Goal: Task Accomplishment & Management: Use online tool/utility

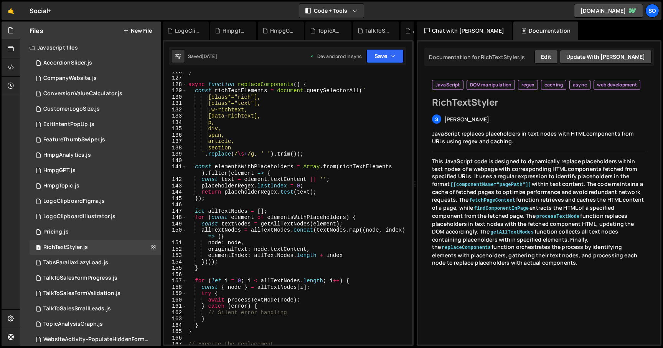
scroll to position [833, 0]
click at [304, 108] on div "} async function replaceComponents ( ) { const richTextElements = document . qu…" at bounding box center [298, 210] width 222 height 285
type textarea ".w-richtext,"
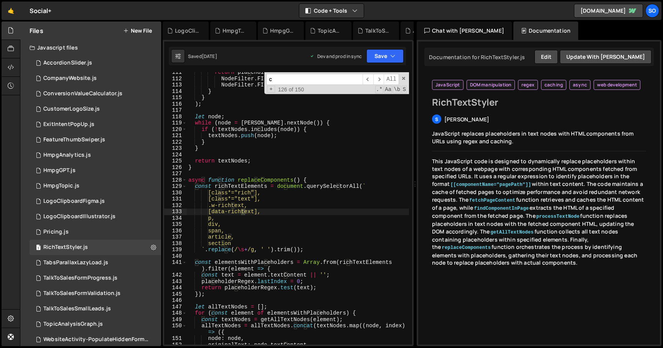
scroll to position [738, 0]
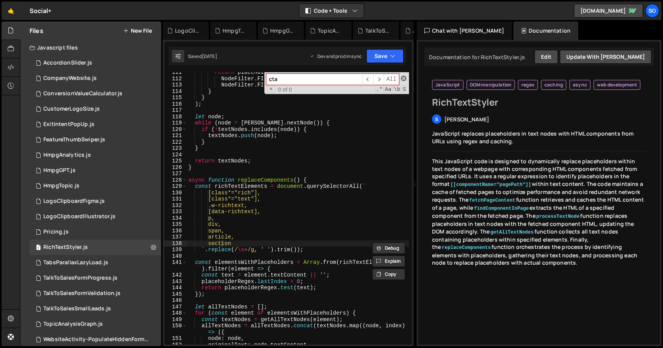
type input "cta"
click at [403, 78] on span at bounding box center [403, 78] width 5 height 5
type textarea "section"
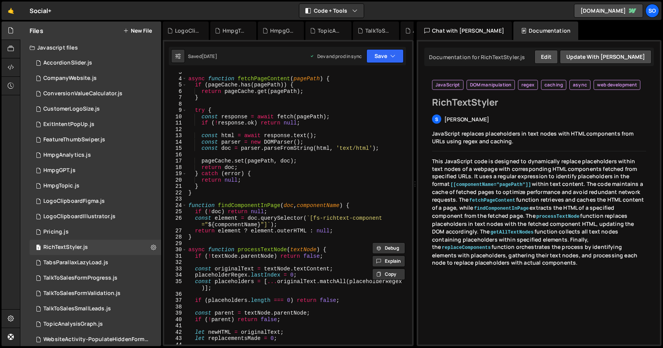
scroll to position [0, 0]
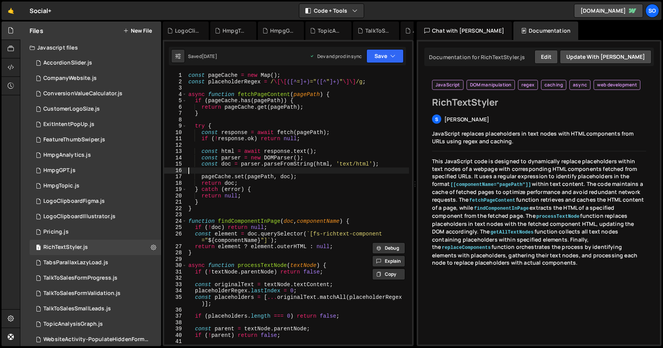
click at [246, 172] on div "const pageCache = new Map ( ) ; const placeholderRegex = / \[\[ ([^ = ]+) =" ([…" at bounding box center [298, 214] width 222 height 285
type textarea "replaceComponents();"
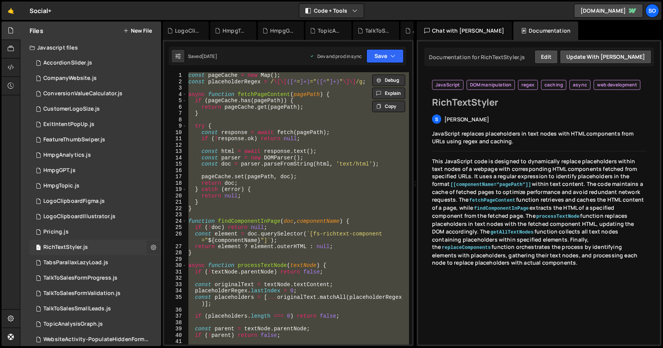
click at [151, 244] on icon at bounding box center [153, 246] width 5 height 7
type input "RichTextStyler"
radio input "true"
checkbox input "true"
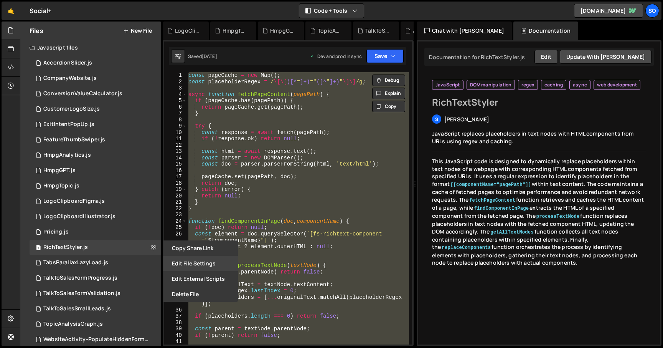
click at [186, 263] on button "Edit File Settings" at bounding box center [200, 263] width 75 height 15
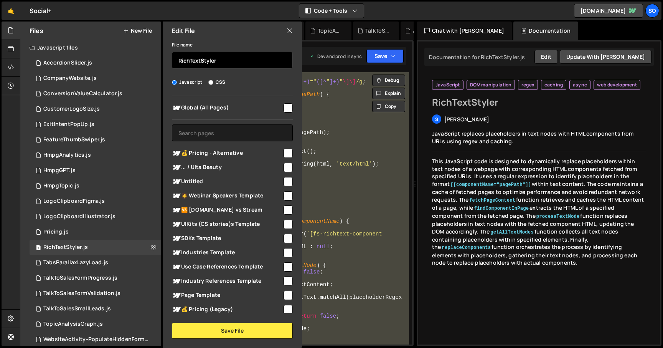
click at [237, 60] on input "RichTextStyler" at bounding box center [232, 60] width 121 height 17
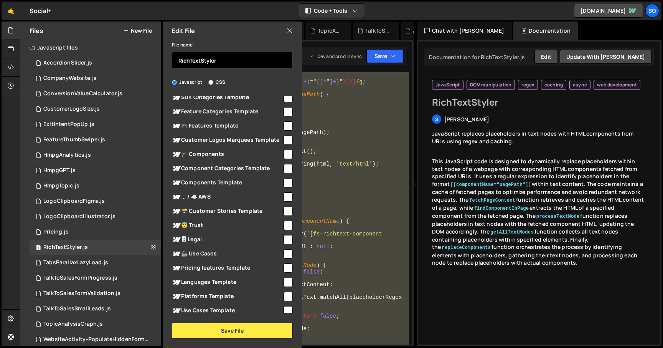
scroll to position [1298, 0]
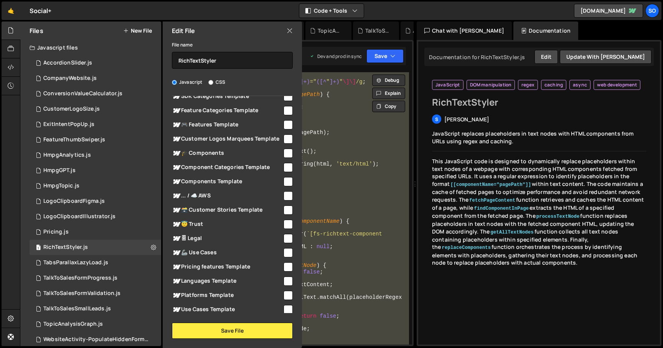
click at [285, 186] on input "checkbox" at bounding box center [288, 181] width 9 height 9
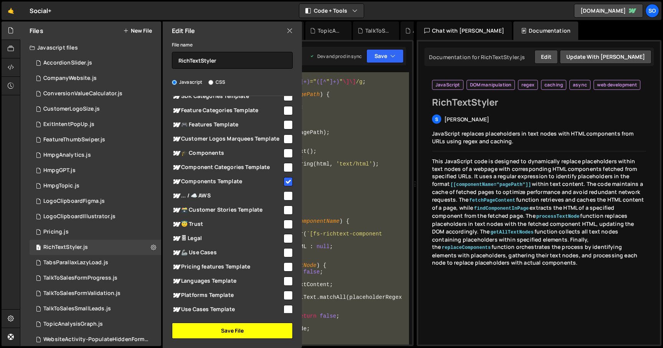
click at [220, 328] on button "Save File" at bounding box center [232, 330] width 121 height 16
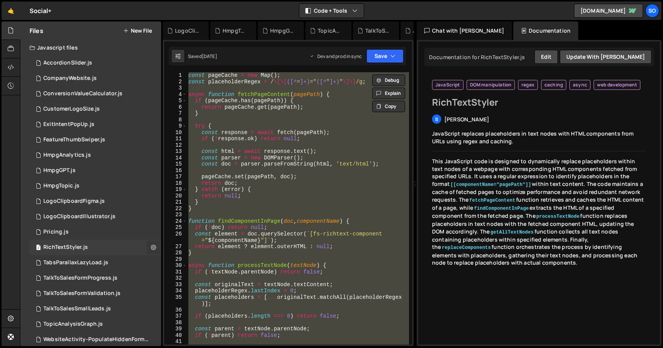
click at [151, 249] on icon at bounding box center [153, 246] width 5 height 7
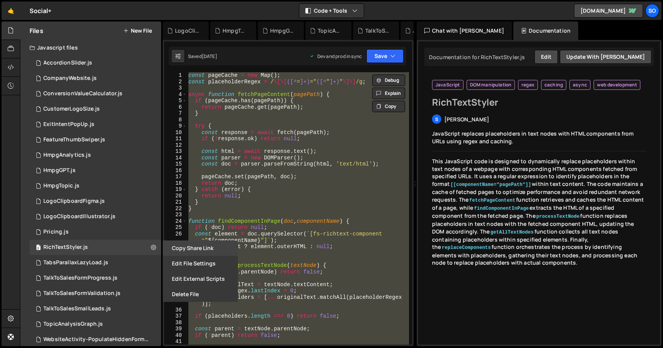
click at [194, 248] on button "Copy share link" at bounding box center [200, 247] width 75 height 15
click at [195, 264] on button "Edit File Settings" at bounding box center [200, 263] width 75 height 15
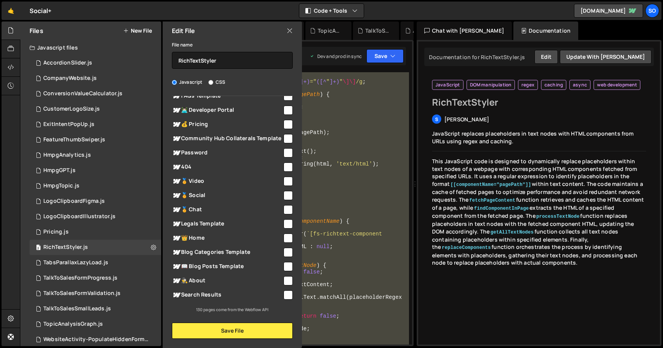
scroll to position [1237, 0]
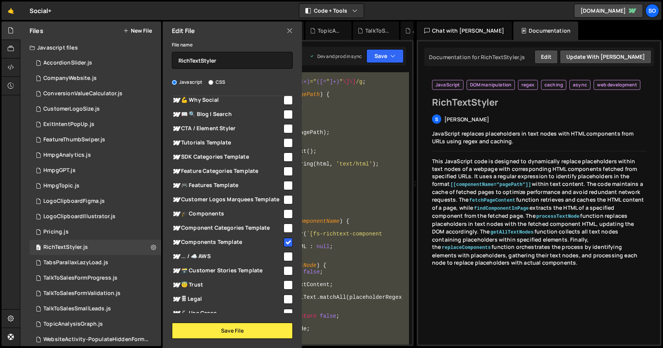
click at [284, 247] on input "checkbox" at bounding box center [288, 242] width 9 height 9
checkbox input "false"
click at [286, 275] on input "checkbox" at bounding box center [288, 270] width 9 height 9
checkbox input "true"
click at [234, 332] on button "Save File" at bounding box center [232, 330] width 121 height 16
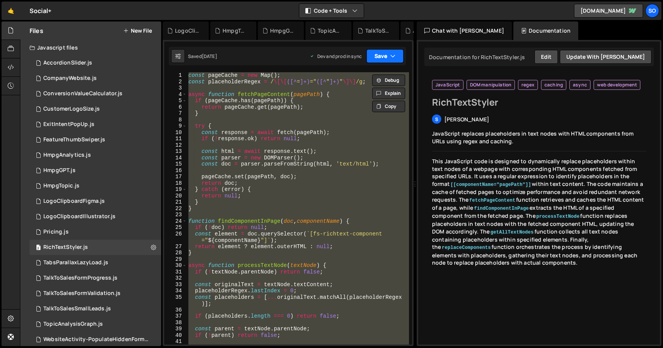
click at [386, 55] on button "Save" at bounding box center [384, 56] width 37 height 14
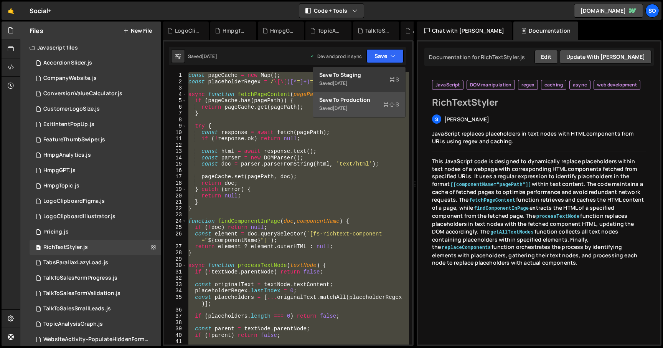
click at [363, 100] on div "Save to Production S" at bounding box center [359, 100] width 80 height 8
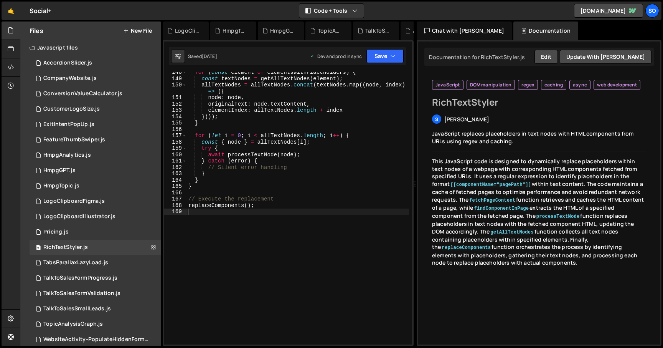
scroll to position [978, 0]
click at [200, 112] on div "for ( const element of elementsWithPlaceholders ) { const textNodes = getAllTex…" at bounding box center [298, 211] width 222 height 285
type textarea "replaceComponents();"
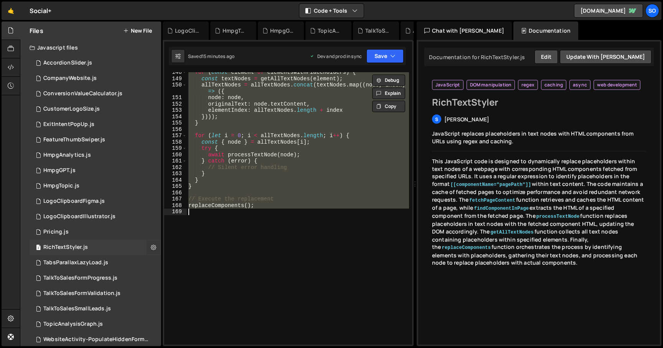
click at [151, 249] on icon at bounding box center [153, 246] width 5 height 7
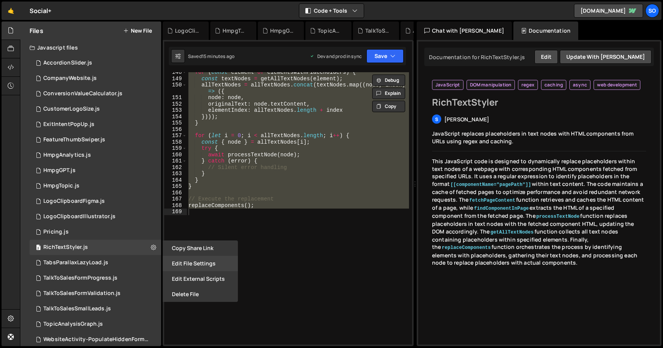
click at [198, 261] on button "Edit File Settings" at bounding box center [200, 263] width 75 height 15
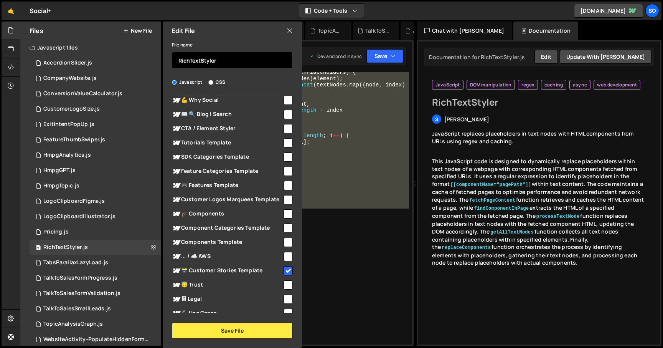
click at [220, 59] on input "RichTextStyler" at bounding box center [232, 60] width 121 height 17
click at [230, 62] on input "RichTextStyler" at bounding box center [232, 60] width 121 height 17
drag, startPoint x: 227, startPoint y: 58, endPoint x: 231, endPoint y: 65, distance: 8.8
click at [227, 58] on input "ProductUpdateTagInject" at bounding box center [232, 60] width 121 height 17
type input "ProductUpdateTag-Inject"
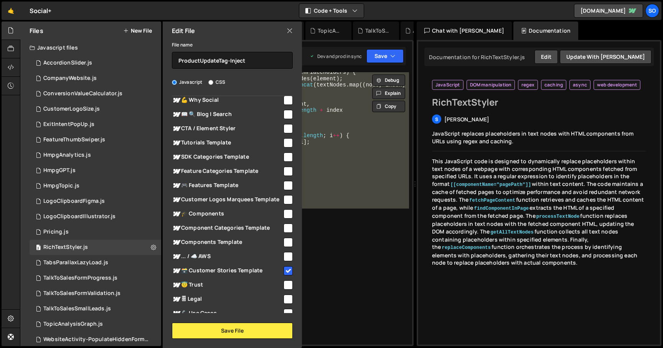
drag, startPoint x: 266, startPoint y: 76, endPoint x: 269, endPoint y: 79, distance: 4.1
click at [266, 76] on div "File name ProductUpdateTag-Inject Javascript CSS Global (All Pages)" at bounding box center [232, 189] width 139 height 299
click at [284, 275] on input "checkbox" at bounding box center [288, 270] width 9 height 9
checkbox input "false"
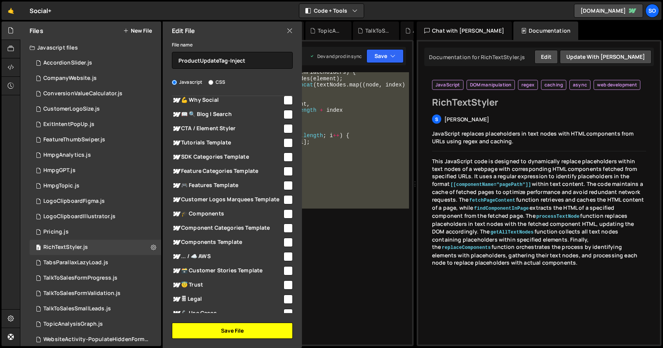
click at [243, 327] on button "Save File" at bounding box center [232, 330] width 121 height 16
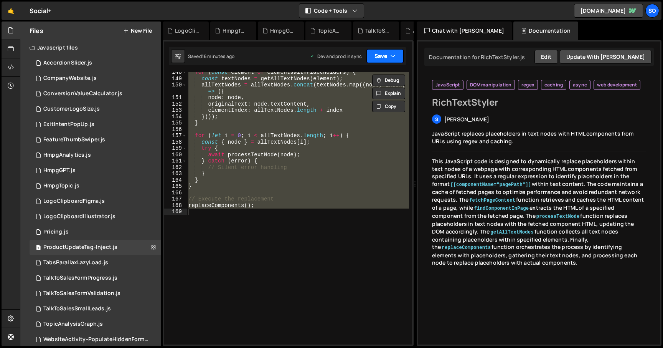
click at [388, 55] on button "Save" at bounding box center [384, 56] width 37 height 14
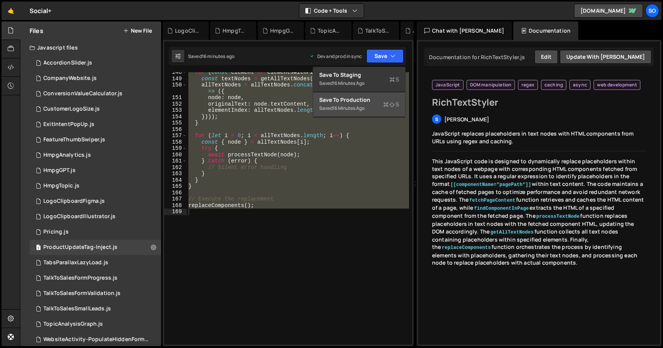
click at [355, 102] on div "Save to Production S" at bounding box center [359, 100] width 80 height 8
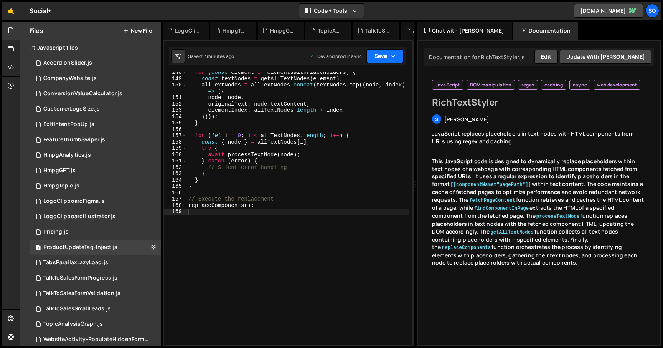
click at [381, 60] on button "Save" at bounding box center [384, 56] width 37 height 14
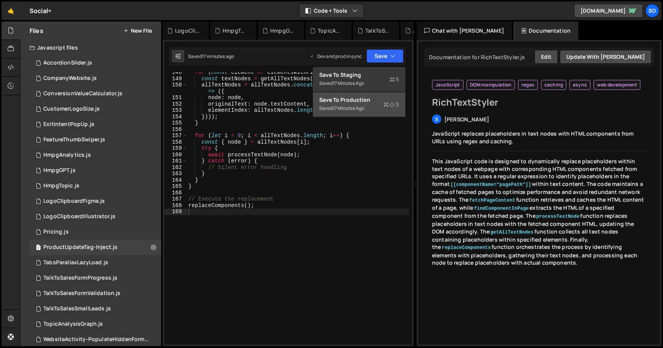
click at [364, 102] on div "Save to Production S" at bounding box center [359, 100] width 80 height 8
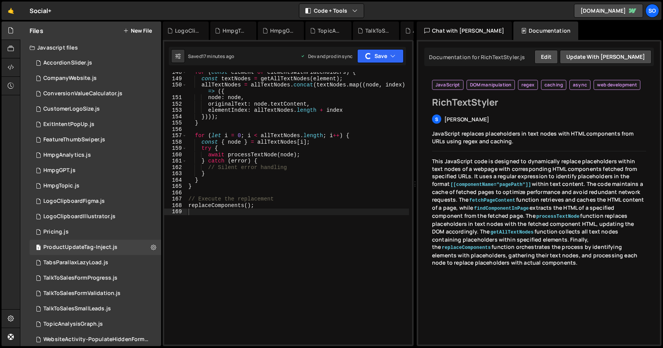
click at [139, 30] on button "New File" at bounding box center [137, 31] width 29 height 6
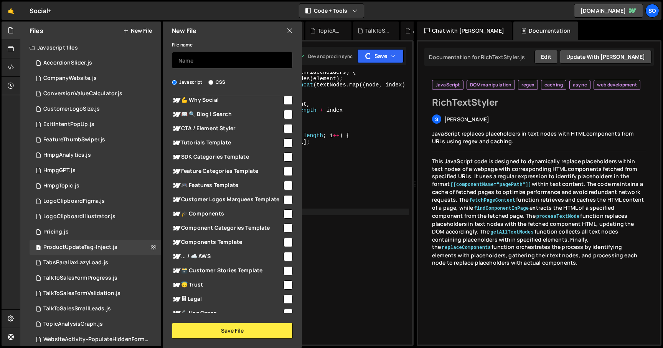
click at [208, 58] on input "text" at bounding box center [232, 60] width 121 height 17
type input "RichTextStyler"
click at [284, 275] on input "checkbox" at bounding box center [288, 270] width 9 height 9
checkbox input "true"
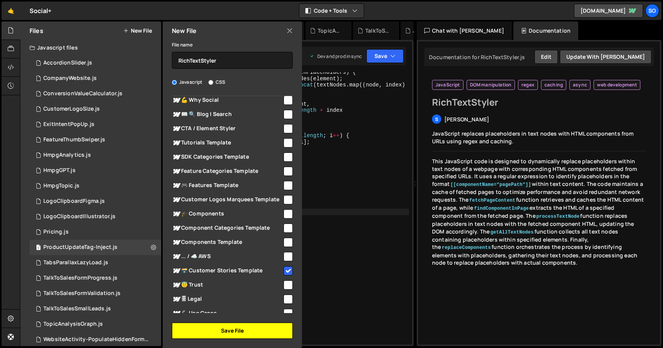
click at [234, 331] on button "Save File" at bounding box center [232, 330] width 121 height 16
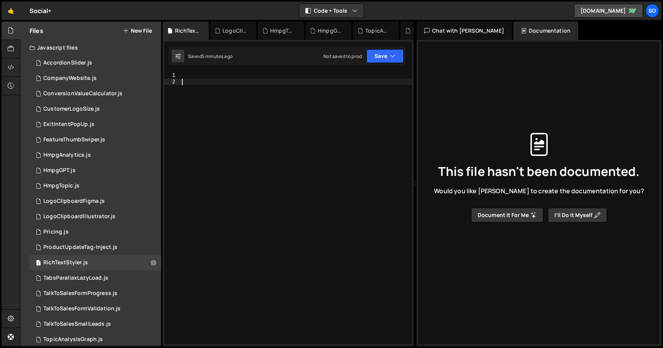
click at [256, 101] on div at bounding box center [296, 214] width 232 height 285
paste textarea "});"
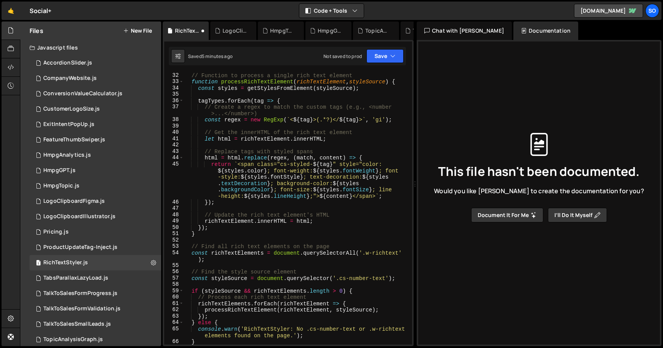
scroll to position [209, 0]
click at [384, 55] on button "Save" at bounding box center [384, 56] width 37 height 14
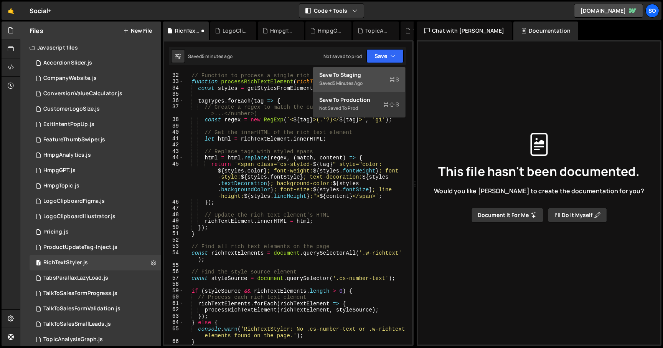
click at [357, 82] on div "5 minutes ago" at bounding box center [348, 83] width 30 height 7
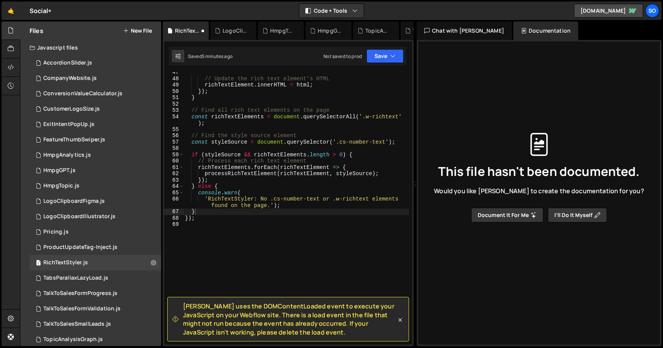
scroll to position [345, 0]
drag, startPoint x: 185, startPoint y: 305, endPoint x: 319, endPoint y: 329, distance: 136.5
click at [309, 336] on span "[PERSON_NAME] uses the DOMContentLoaded event to execute your JavaScript on you…" at bounding box center [289, 319] width 213 height 35
copy span "[PERSON_NAME] uses the DOMContentLoaded event to execute your JavaScript on you…"
click at [328, 134] on div "// Update the rich text element's HTML richTextElement . innerHTML = html ; }) …" at bounding box center [296, 211] width 226 height 285
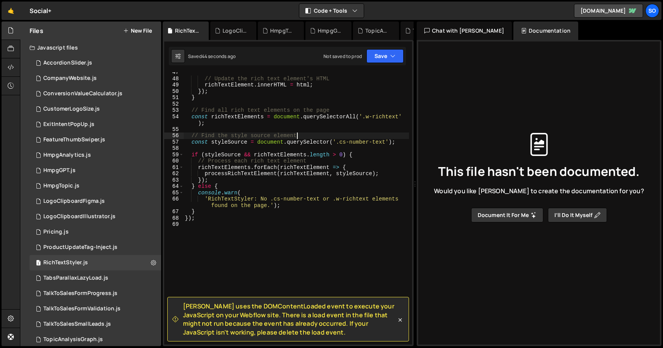
type textarea "});"
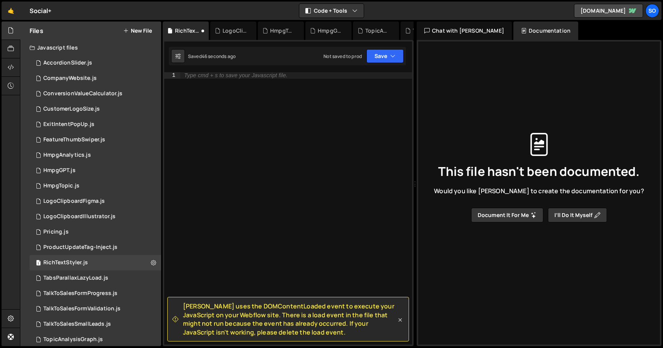
click at [401, 320] on icon at bounding box center [400, 319] width 3 height 3
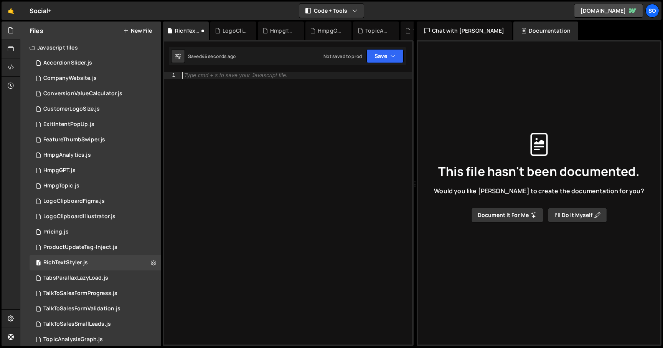
click at [260, 129] on div "Type cmd + s to save your Javascript file." at bounding box center [296, 214] width 232 height 285
click at [246, 122] on div "Type cmd + s to save your Javascript file." at bounding box center [296, 214] width 232 height 285
paste textarea "}"
type textarea "}"
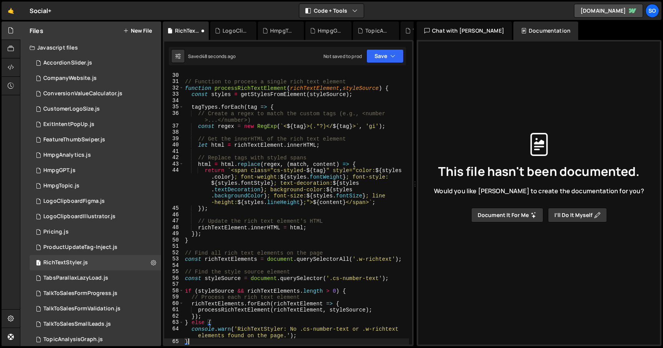
click at [385, 64] on div "Saved 48 seconds ago Not saved to prod Upgrade to Edit Save Save to Staging S S…" at bounding box center [287, 56] width 237 height 18
click at [386, 60] on button "Save" at bounding box center [384, 56] width 37 height 14
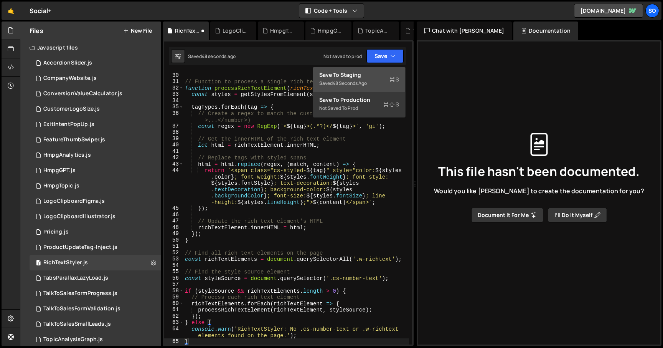
click at [372, 75] on div "Save to Staging S" at bounding box center [359, 75] width 80 height 8
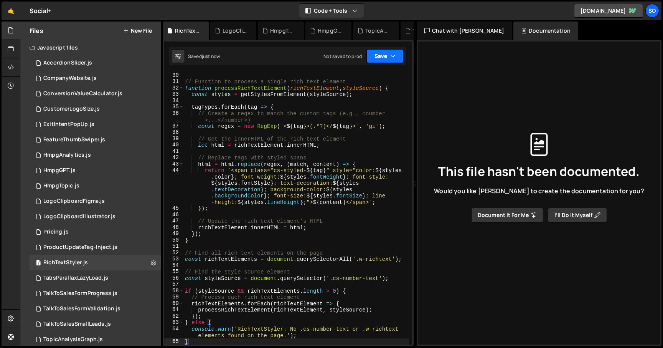
click at [378, 56] on button "Save" at bounding box center [384, 56] width 37 height 14
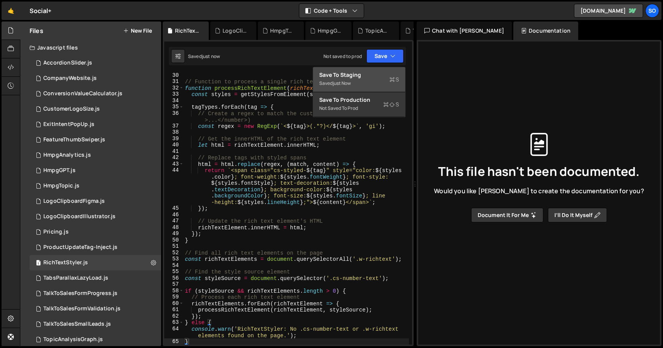
click at [366, 73] on div "Save to Staging S" at bounding box center [359, 75] width 80 height 8
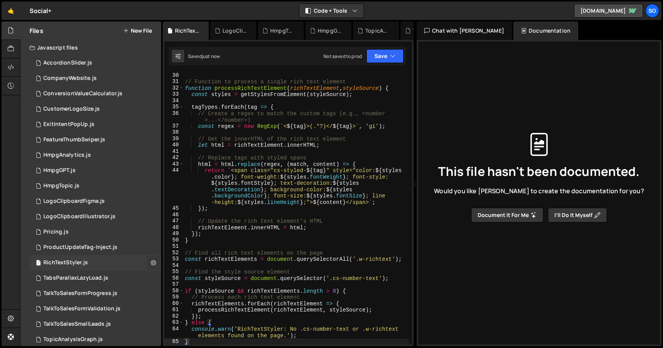
click at [152, 265] on icon at bounding box center [153, 262] width 5 height 7
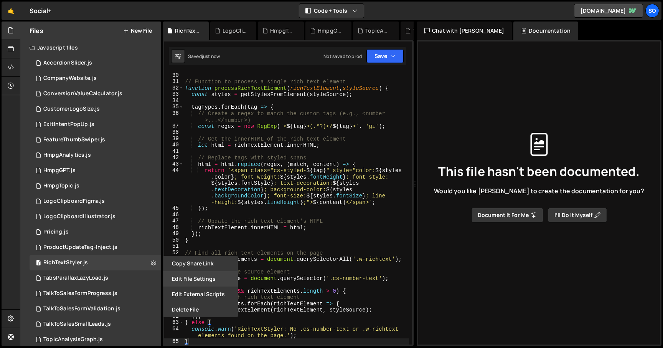
click at [205, 276] on button "Edit File Settings" at bounding box center [200, 278] width 75 height 15
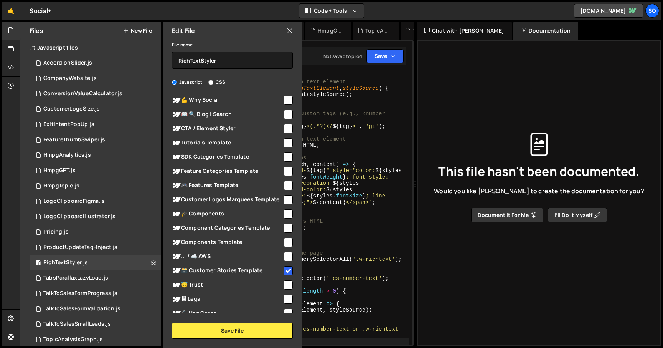
click at [292, 30] on icon at bounding box center [290, 30] width 6 height 8
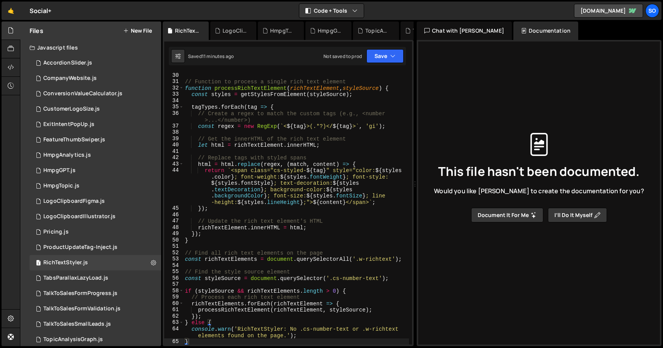
click at [276, 98] on div "// Function to process a single rich text element function processRichTextEleme…" at bounding box center [296, 214] width 226 height 285
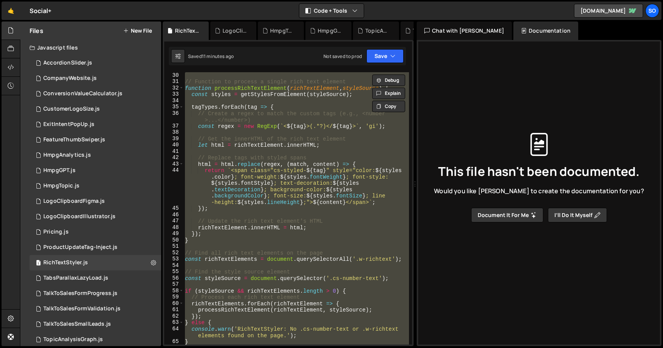
paste textarea ");"
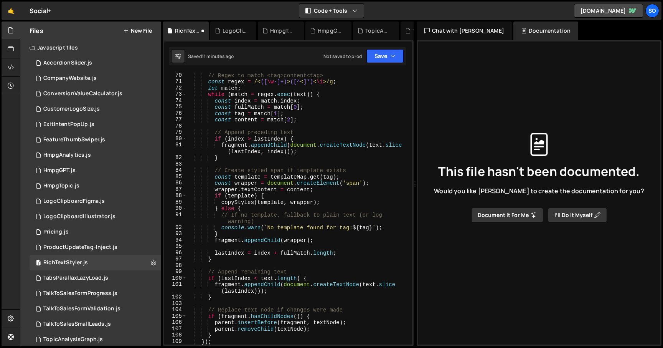
scroll to position [475, 0]
click at [383, 54] on button "Save" at bounding box center [384, 56] width 37 height 14
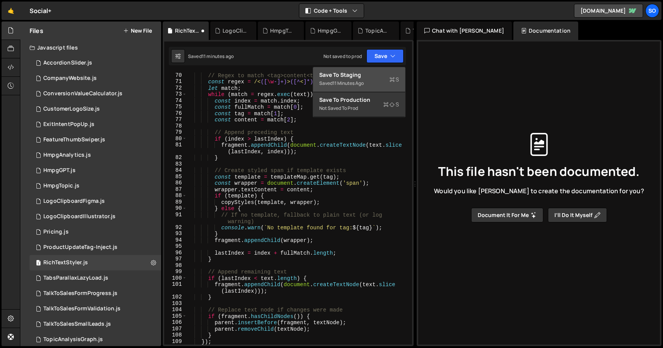
click at [348, 83] on div "11 minutes ago" at bounding box center [348, 83] width 31 height 7
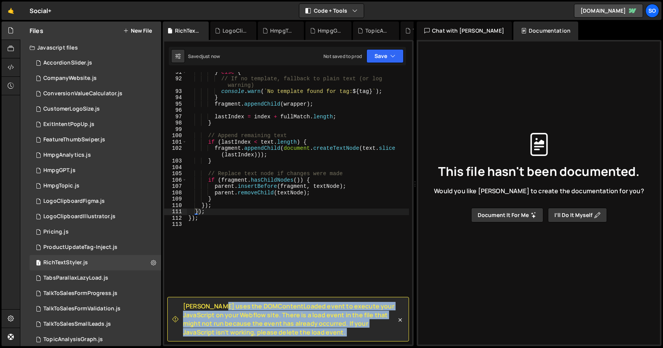
drag, startPoint x: 320, startPoint y: 338, endPoint x: 345, endPoint y: 324, distance: 28.0
click at [336, 41] on div "[PERSON_NAME] uses the DOMContentLoaded event to execute your JavaScript on you…" at bounding box center [288, 41] width 248 height 0
copy div "Loremi dolo sit AMETconsecTetura elits do eiusmod temp InciDidunt ut labo Etdol…"
type textarea "fragment.appendChild(wrapper);"
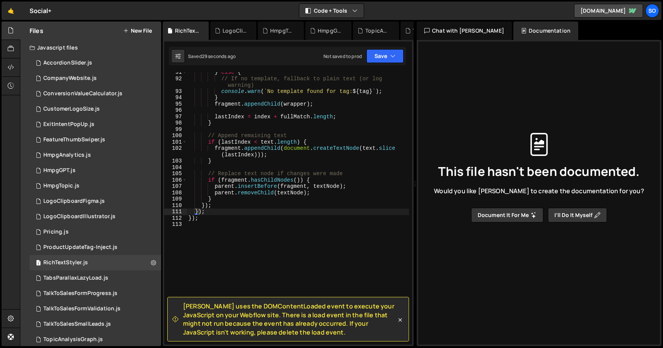
click at [311, 103] on div "} else { // If no template, fallback to plain text (or log warning) console . w…" at bounding box center [298, 211] width 222 height 285
drag, startPoint x: 400, startPoint y: 317, endPoint x: 368, endPoint y: 271, distance: 55.5
click at [400, 317] on icon at bounding box center [400, 320] width 8 height 8
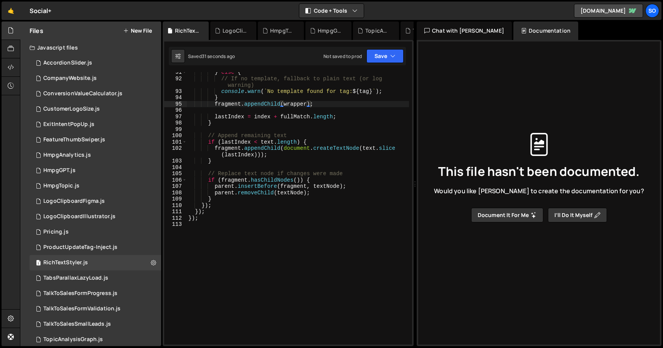
click at [317, 229] on div "} else { // If no template, fallback to plain text (or log warning) console . w…" at bounding box center [298, 211] width 222 height 285
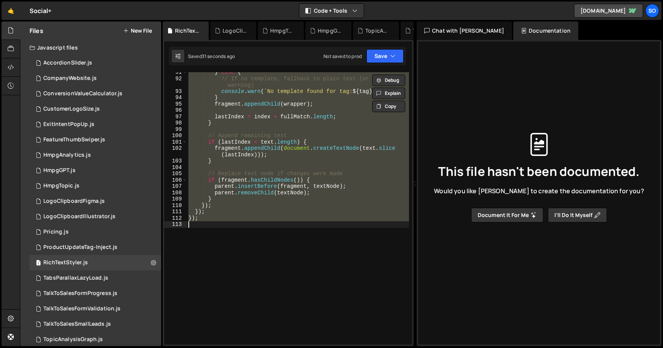
paste textarea
type textarea "});"
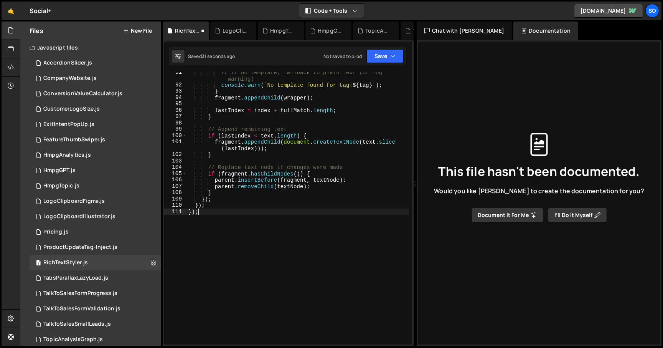
scroll to position [617, 0]
click at [383, 51] on button "Save" at bounding box center [384, 56] width 37 height 14
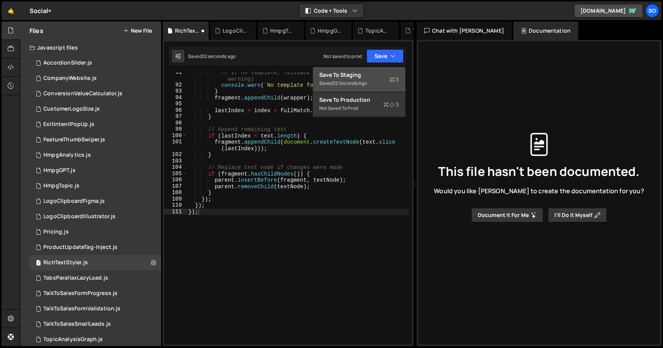
click at [357, 71] on div "Save to Staging S" at bounding box center [359, 75] width 80 height 8
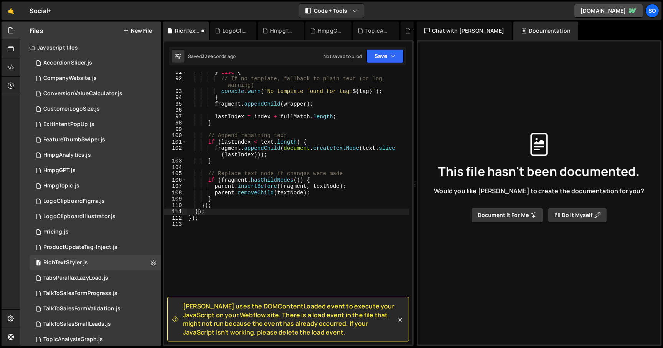
scroll to position [611, 0]
drag, startPoint x: 403, startPoint y: 320, endPoint x: 382, endPoint y: 302, distance: 27.2
click at [403, 320] on icon at bounding box center [400, 320] width 8 height 8
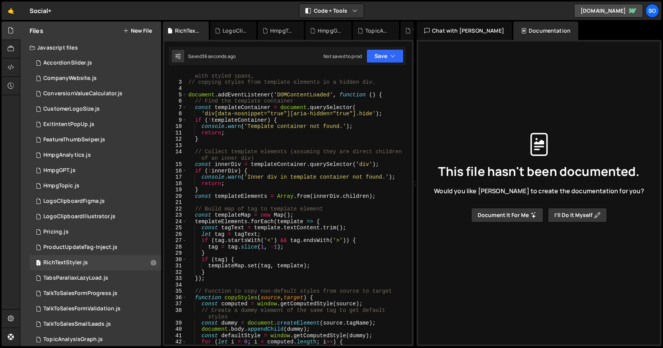
scroll to position [0, 0]
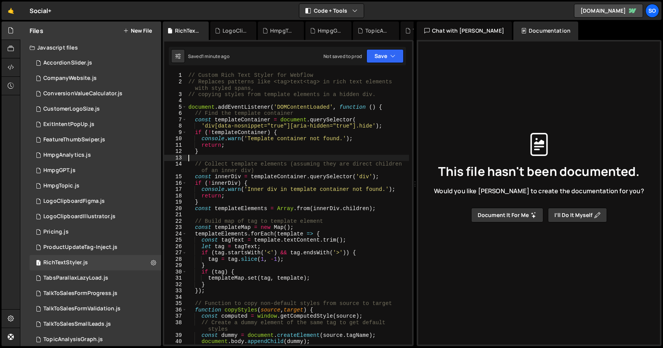
click at [330, 159] on div "// Custom Rich Text Styler for Webflow // Replaces patterns like <tag>text<tag>…" at bounding box center [298, 214] width 222 height 285
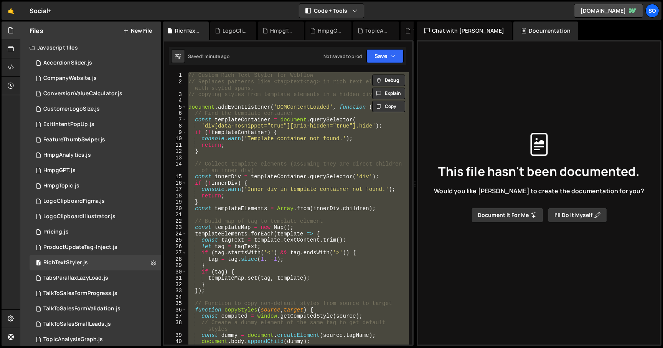
paste textarea "const regex = /<([\w-]+)>([^"
type textarea "const regex = /<([\w-]+)>([^"
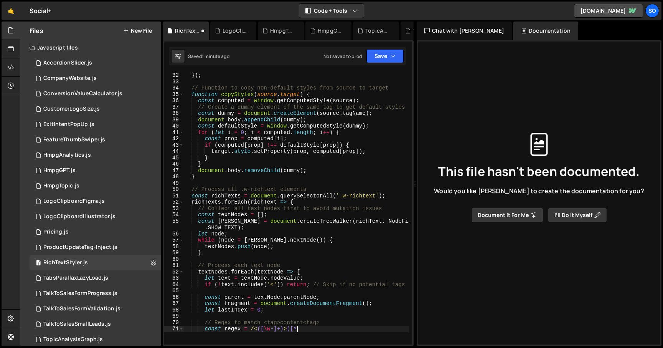
scroll to position [215, 0]
click at [384, 53] on button "Save" at bounding box center [384, 56] width 37 height 14
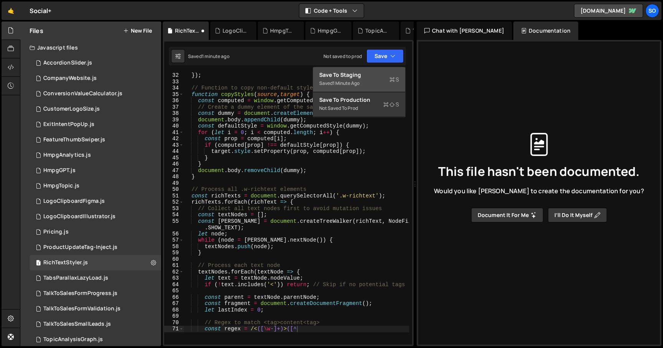
click at [368, 72] on div "Save to Staging S" at bounding box center [359, 75] width 80 height 8
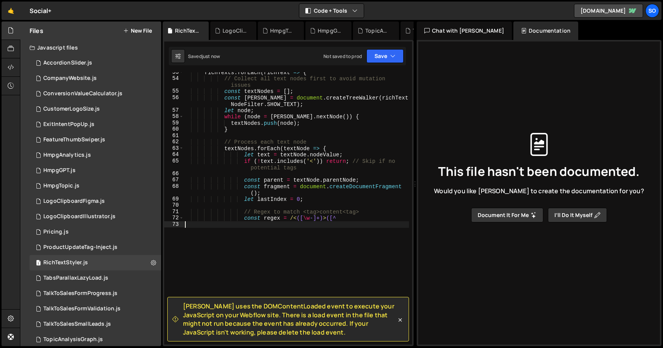
click at [281, 241] on div "richTexts . forEach ( richText => { // Collect all text nodes first to avoid mu…" at bounding box center [296, 211] width 226 height 285
drag, startPoint x: 229, startPoint y: 307, endPoint x: 290, endPoint y: 305, distance: 60.7
click at [290, 305] on span "[PERSON_NAME] uses the DOMContentLoaded event to execute your JavaScript on you…" at bounding box center [289, 319] width 213 height 35
copy span "DOMContentLoaded"
type textarea "if (!text.includes('<')) return; // Skip if no potential tags"
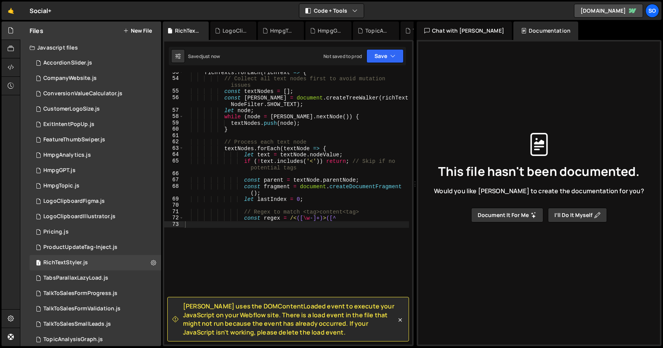
click at [296, 168] on div "richTexts . forEach ( richText => { // Collect all text nodes first to avoid mu…" at bounding box center [296, 211] width 226 height 285
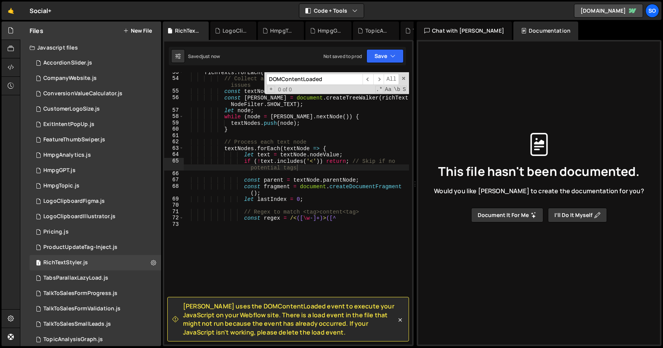
scroll to position [0, 0]
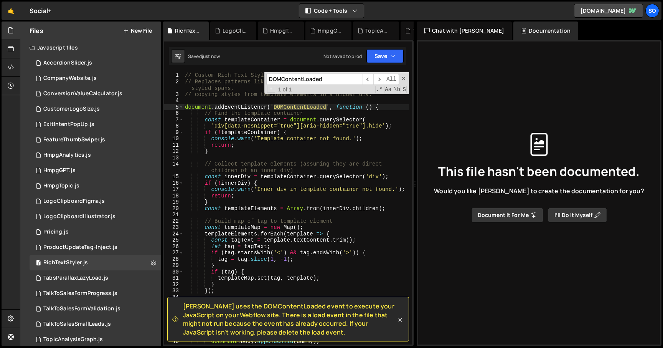
type input "DOMContentLoaded"
click at [343, 106] on div "// Custom Rich Text Styler for Webflow // Replaces patterns like <tag>text<tag>…" at bounding box center [296, 214] width 226 height 285
drag, startPoint x: 364, startPoint y: 107, endPoint x: 169, endPoint y: 106, distance: 194.9
click at [169, 106] on div "document.addEventListener('DOMContentLoaded', function () { 1 2 3 4 5 6 7 8 9 1…" at bounding box center [288, 208] width 248 height 272
click at [314, 117] on div "// Custom Rich Text Styler for Webflow // Replaces patterns like <tag>text<tag>…" at bounding box center [296, 214] width 226 height 285
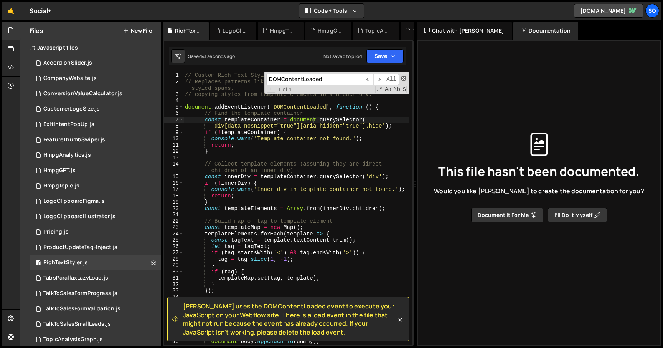
click at [403, 77] on span at bounding box center [403, 78] width 5 height 5
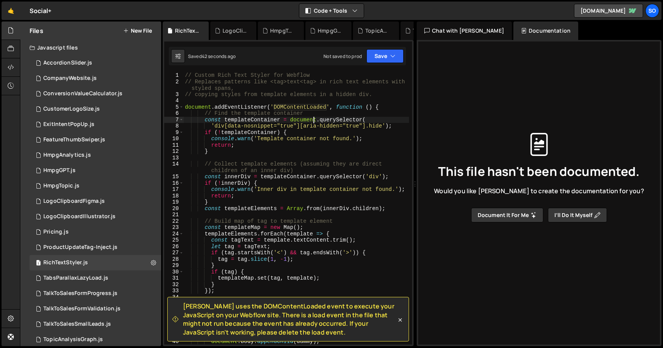
click at [402, 321] on icon at bounding box center [400, 320] width 8 height 8
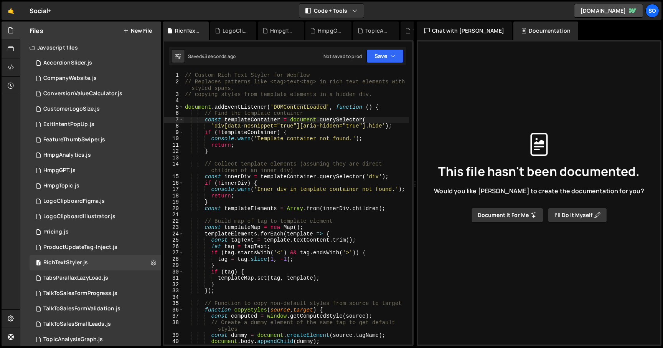
click at [343, 236] on div "// Custom Rich Text Styler for Webflow // Replaces patterns like <tag>text<tag>…" at bounding box center [296, 214] width 226 height 285
type textarea "const regex = /<([\w-]+)>([^"
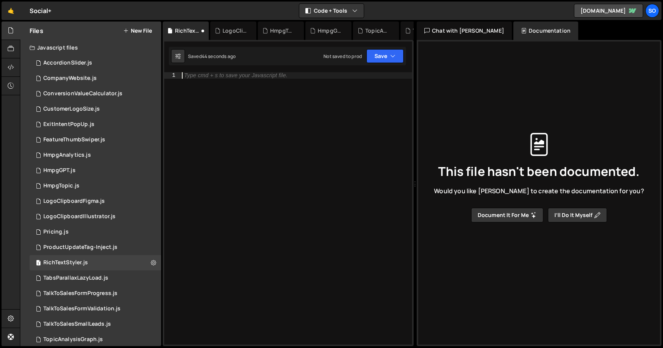
paste textarea "});"
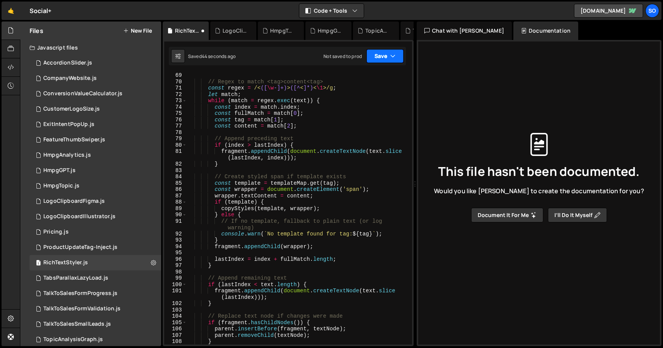
click at [385, 56] on button "Save" at bounding box center [384, 56] width 37 height 14
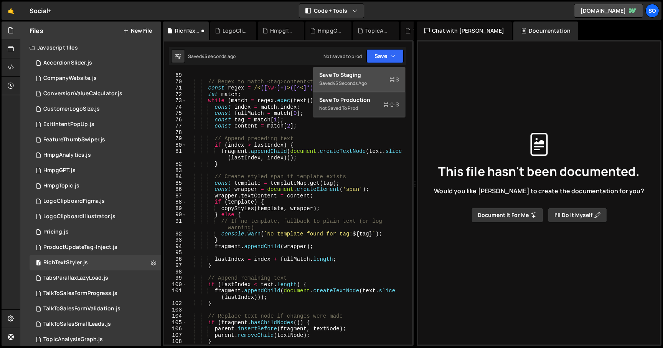
click at [358, 86] on div "45 seconds ago" at bounding box center [350, 83] width 34 height 7
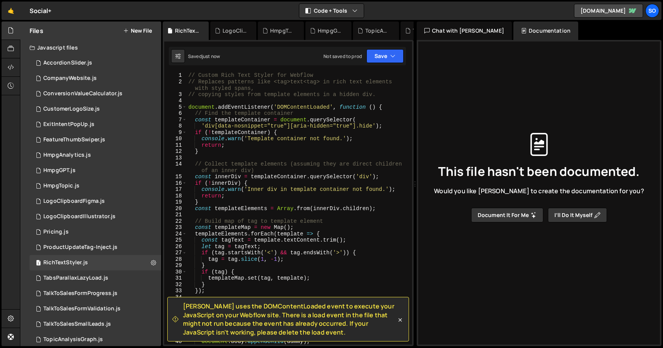
scroll to position [0, 0]
drag, startPoint x: 330, startPoint y: 106, endPoint x: 184, endPoint y: 106, distance: 146.6
click at [184, 106] on div "document.addEventListener('DOMContentLoaded', function () { 1 2 3 4 5 6 7 8 9 1…" at bounding box center [288, 208] width 248 height 272
click at [351, 171] on div "// Custom Rich Text Styler for Webflow // Replaces patterns like <tag>text<tag>…" at bounding box center [298, 214] width 222 height 285
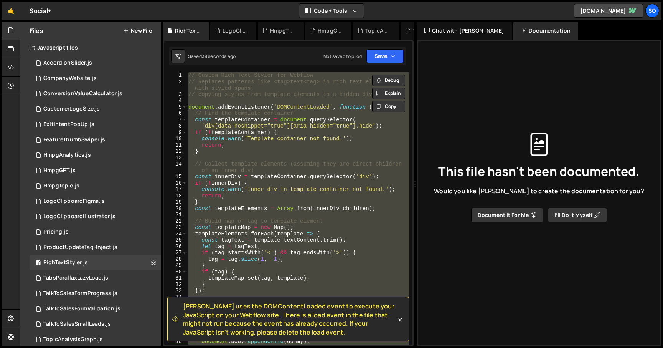
click at [400, 323] on div "[PERSON_NAME] uses the DOMContentLoaded event to execute your JavaScript on you…" at bounding box center [288, 319] width 242 height 45
click at [400, 322] on icon at bounding box center [400, 320] width 8 height 8
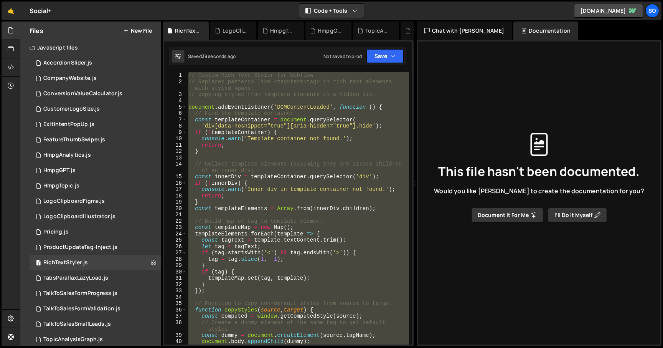
click at [350, 263] on div "// Custom Rich Text Styler for Webflow // Replaces patterns like <tag>text<tag>…" at bounding box center [298, 208] width 222 height 272
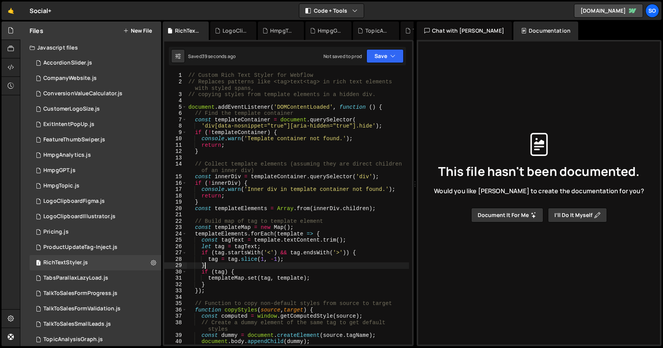
type textarea "});"
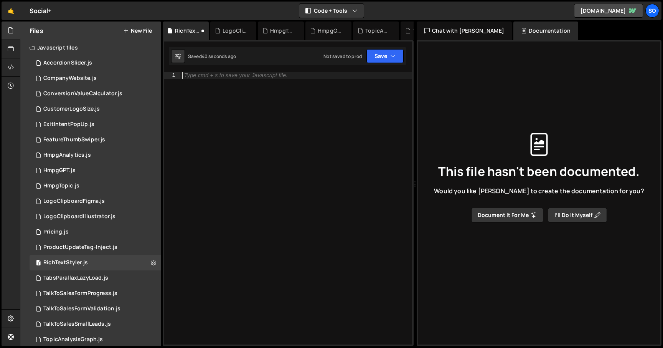
paste textarea "}"
type textarea "}"
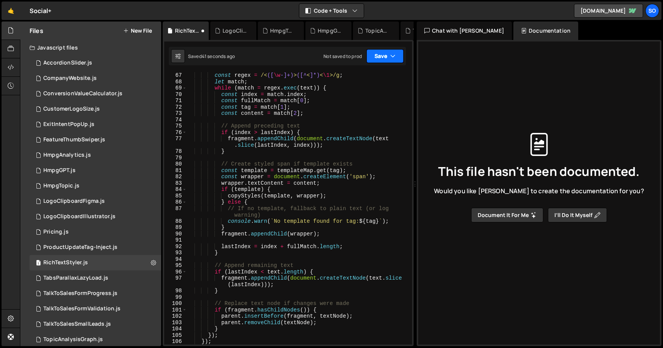
click at [383, 57] on button "Save" at bounding box center [384, 56] width 37 height 14
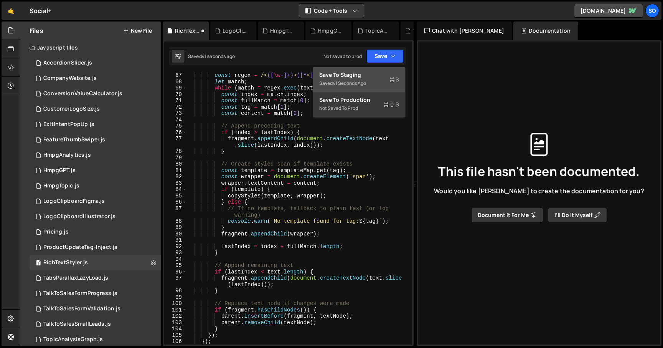
click at [369, 70] on button "Save to Staging S Saved 41 seconds ago" at bounding box center [359, 79] width 92 height 25
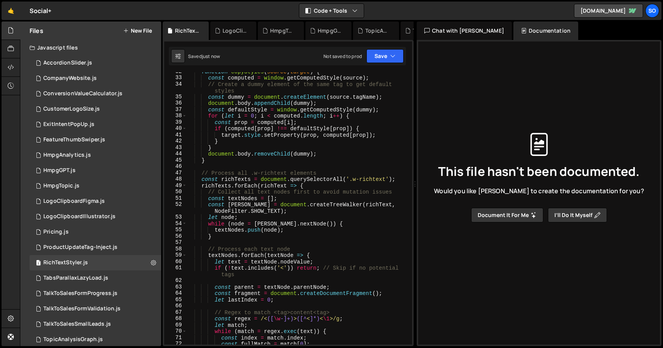
scroll to position [0, 0]
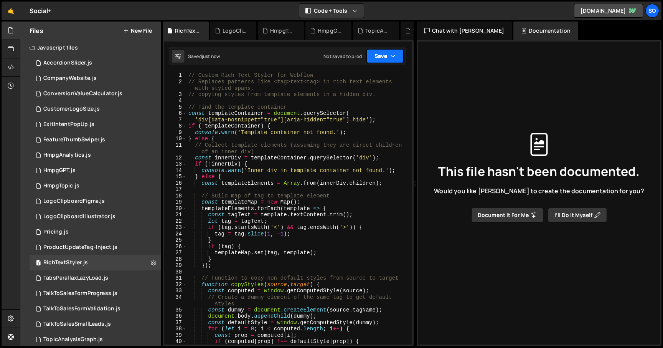
click at [380, 58] on button "Save" at bounding box center [384, 56] width 37 height 14
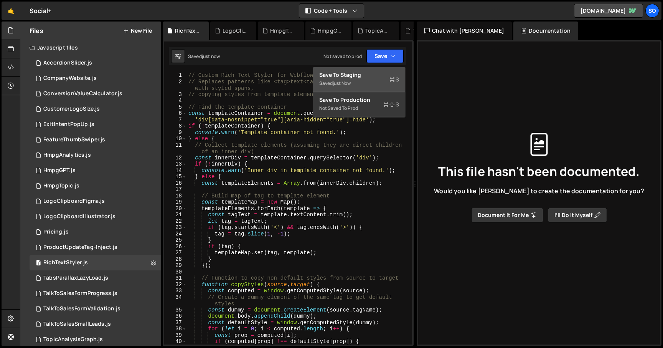
click at [367, 75] on div "Save to Staging S" at bounding box center [359, 75] width 80 height 8
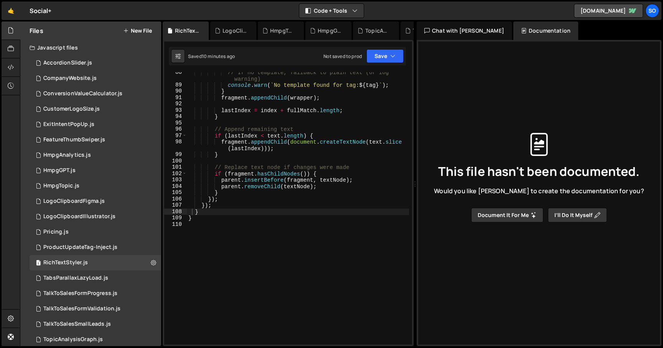
scroll to position [586, 0]
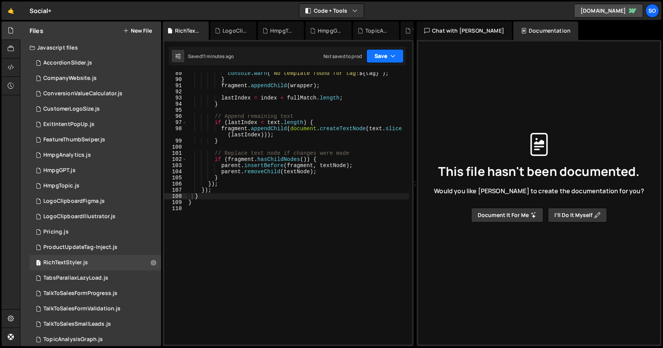
click at [389, 54] on button "Save" at bounding box center [384, 56] width 37 height 14
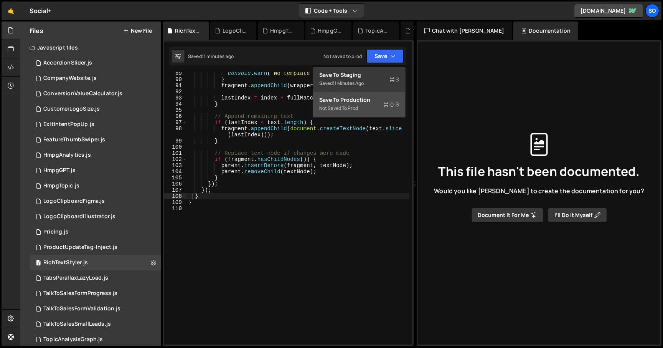
click at [363, 103] on div "Save to Production S" at bounding box center [359, 100] width 80 height 8
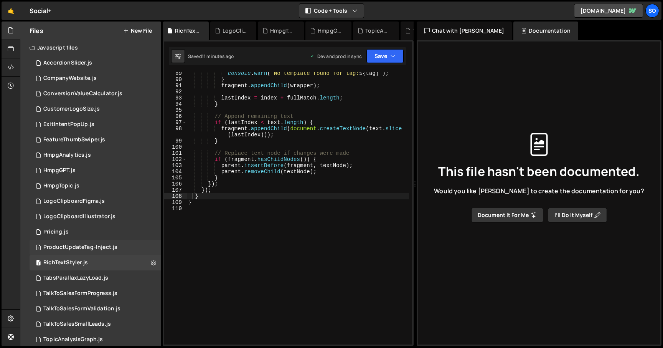
click at [97, 246] on div "ProductUpdateTag-Inject.js" at bounding box center [80, 247] width 74 height 7
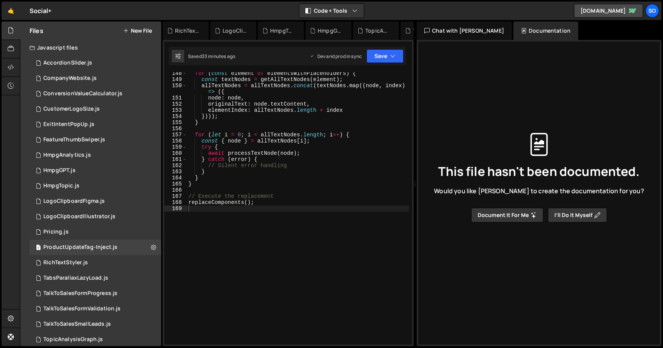
scroll to position [948, 0]
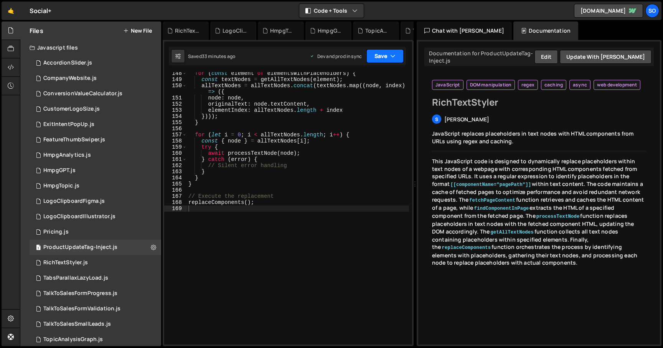
click at [385, 56] on button "Save" at bounding box center [384, 56] width 37 height 14
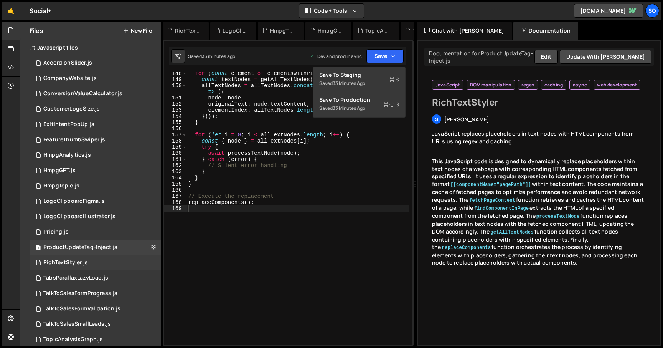
click at [154, 263] on div "1 RichTextStyler.js 0" at bounding box center [96, 262] width 132 height 15
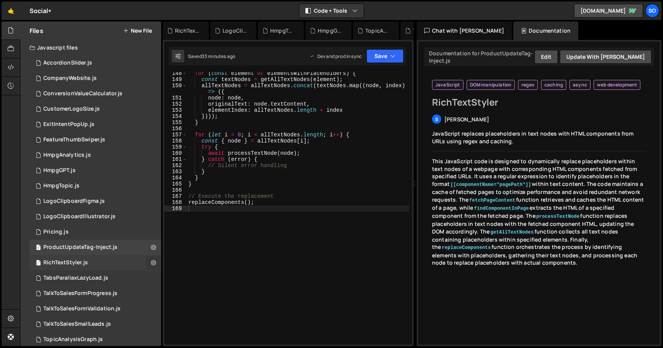
click at [151, 264] on icon at bounding box center [153, 262] width 5 height 7
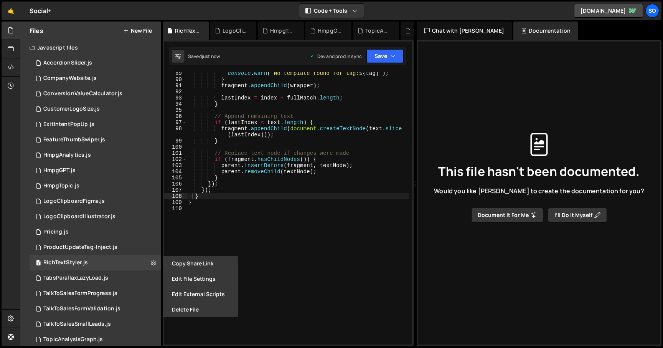
click at [208, 228] on div "console . warn ( ` No template found for tag: ${ tag } ` ) ; } fragment . appen…" at bounding box center [298, 212] width 222 height 284
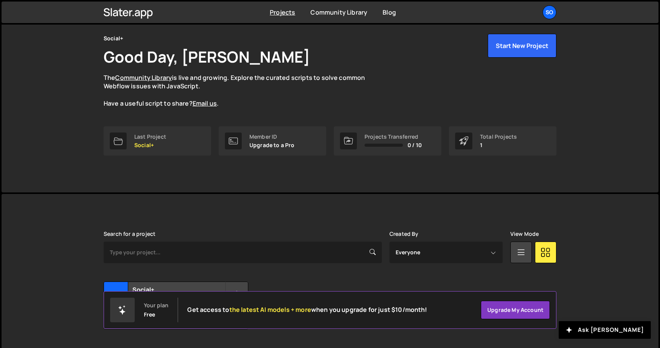
scroll to position [47, 0]
